Goal: Task Accomplishment & Management: Use online tool/utility

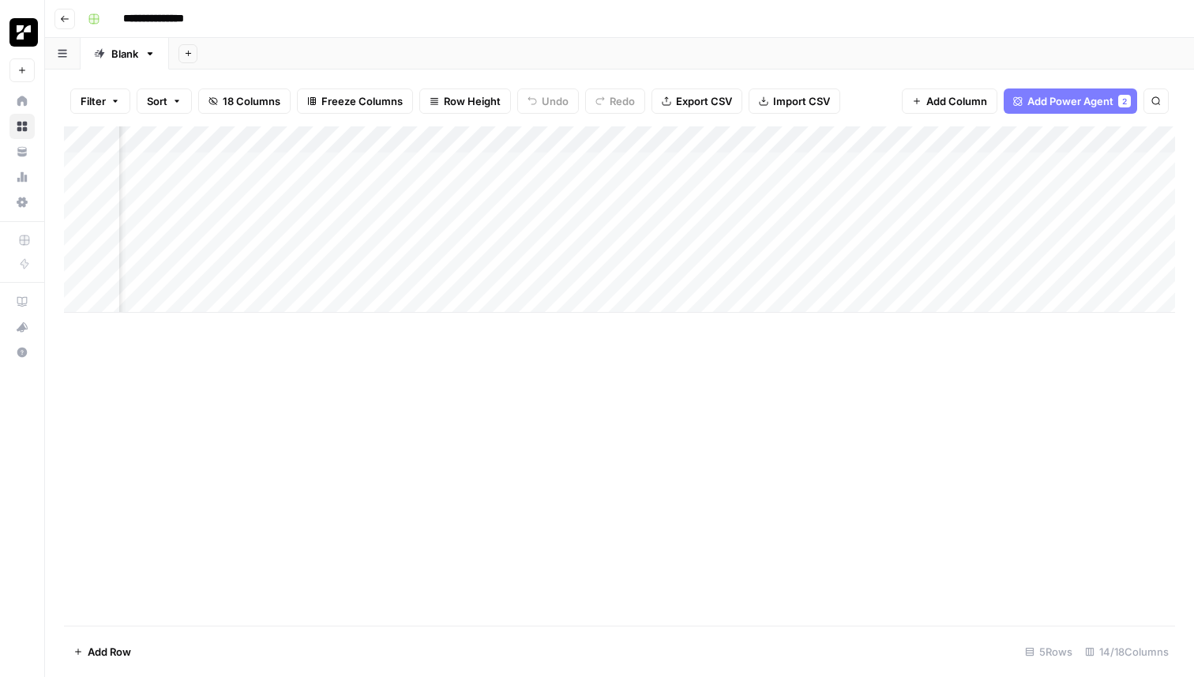
scroll to position [0, 268]
click at [999, 164] on div "Add Column" at bounding box center [619, 219] width 1111 height 186
